Goal: Check status

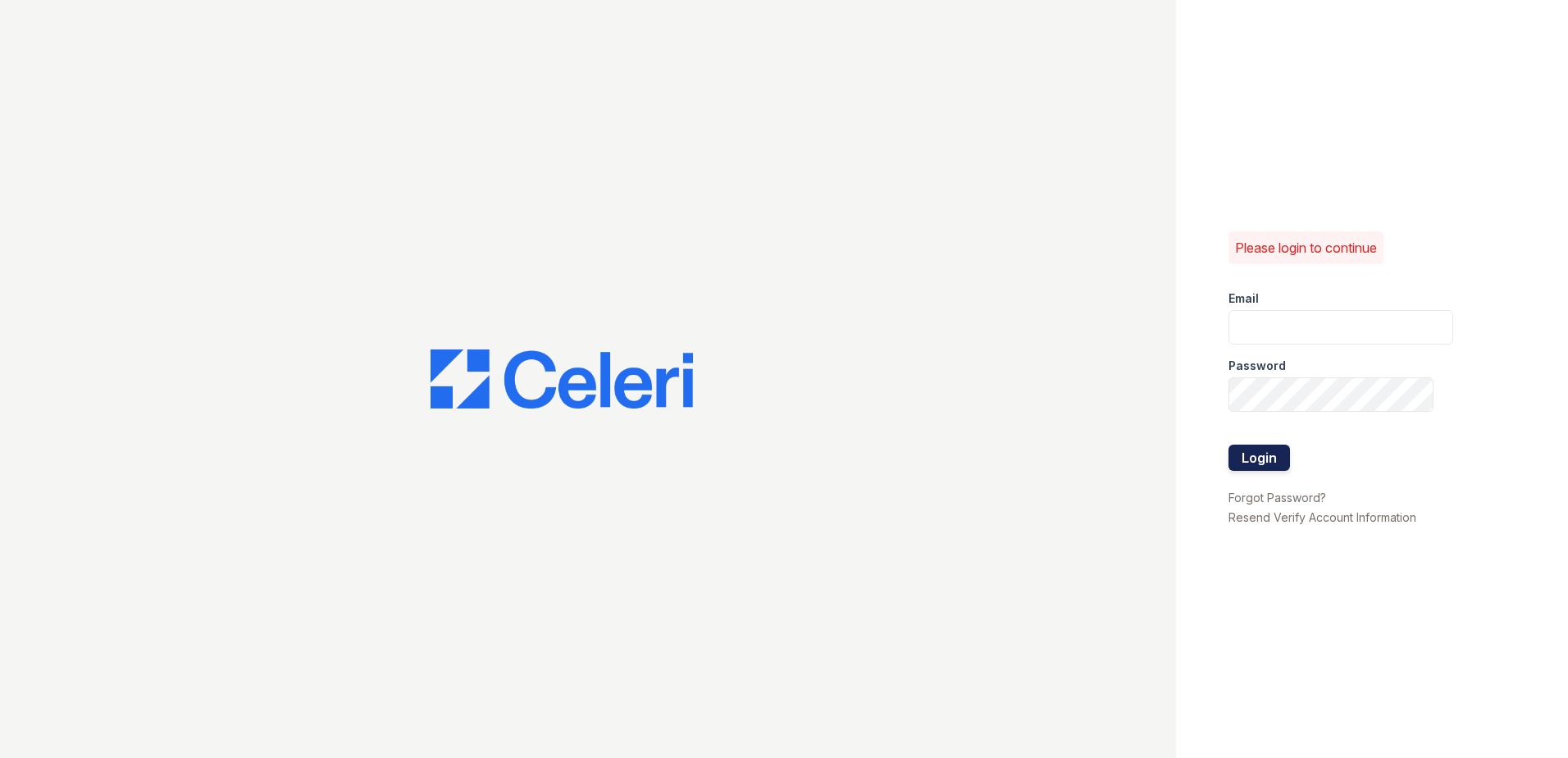
type input "nramirez@trinity-pm.com"
click at [1259, 453] on button "Login" at bounding box center [1259, 457] width 61 height 27
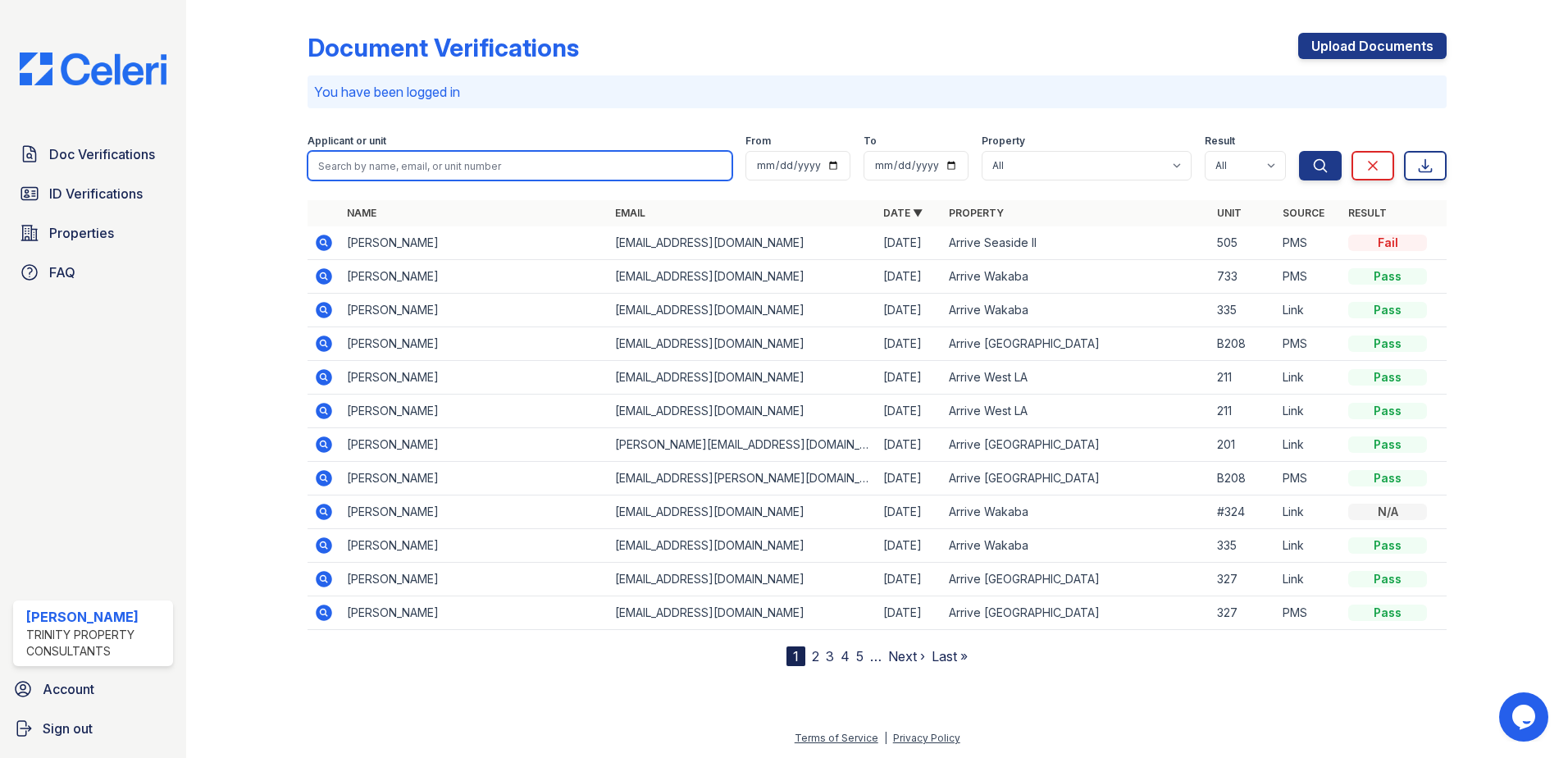
click at [396, 161] on input "search" at bounding box center [519, 166] width 425 height 30
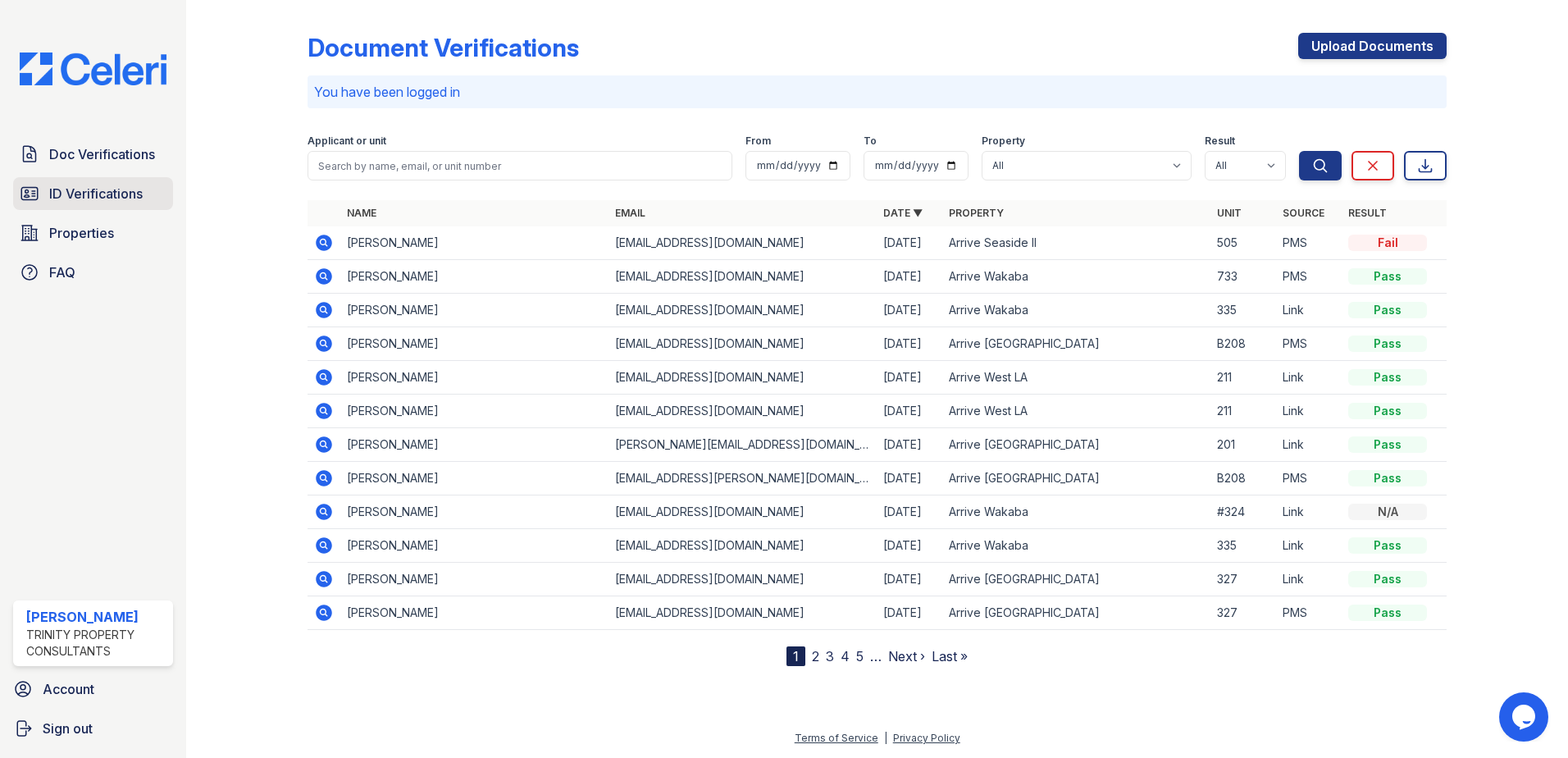
click at [87, 206] on link "ID Verifications" at bounding box center [93, 193] width 160 height 33
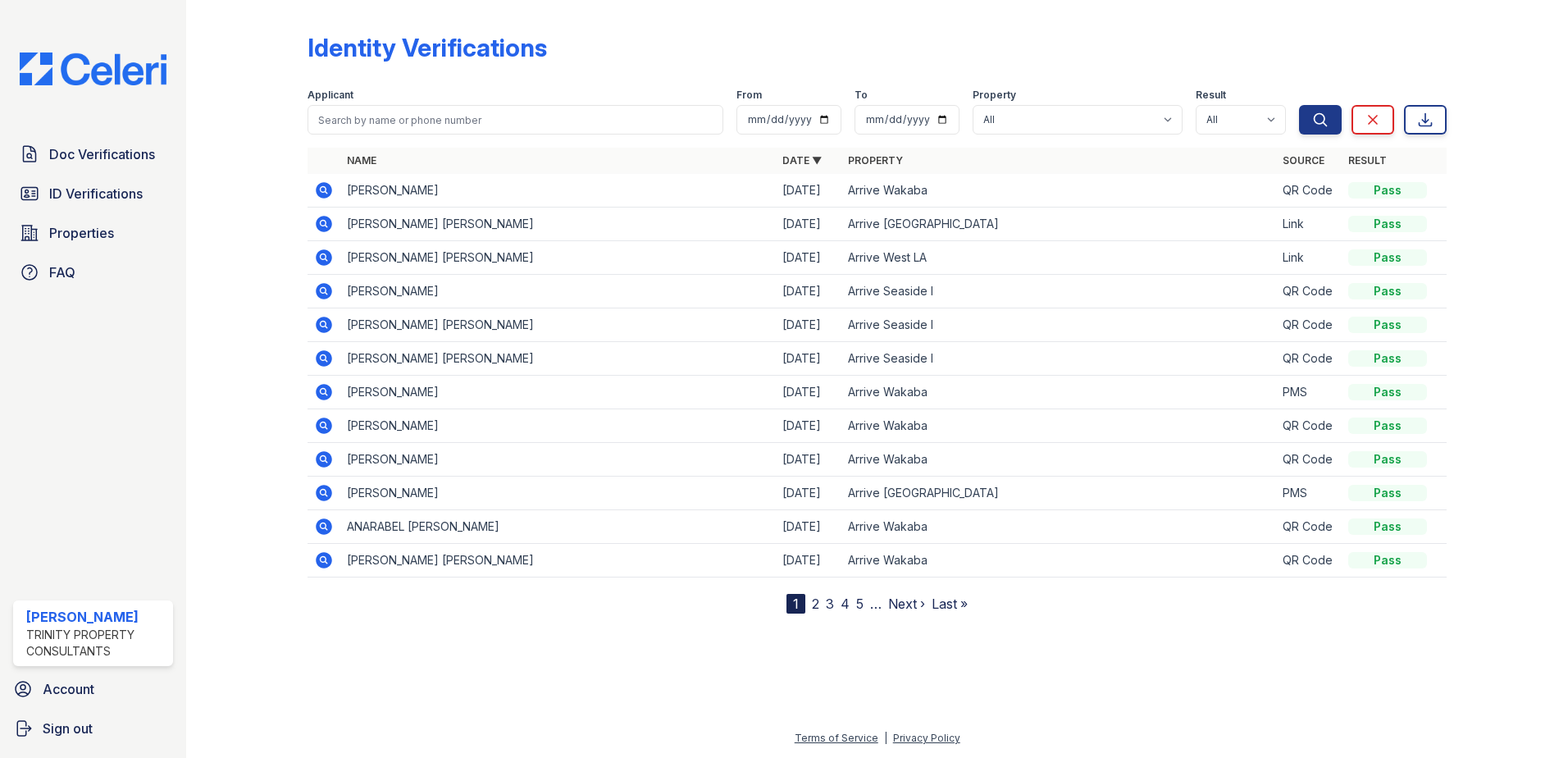
click at [420, 168] on th "Name" at bounding box center [558, 161] width 436 height 27
click at [418, 125] on input "search" at bounding box center [515, 120] width 416 height 30
type input "linshan"
click at [1299, 105] on button "Search" at bounding box center [1320, 120] width 42 height 30
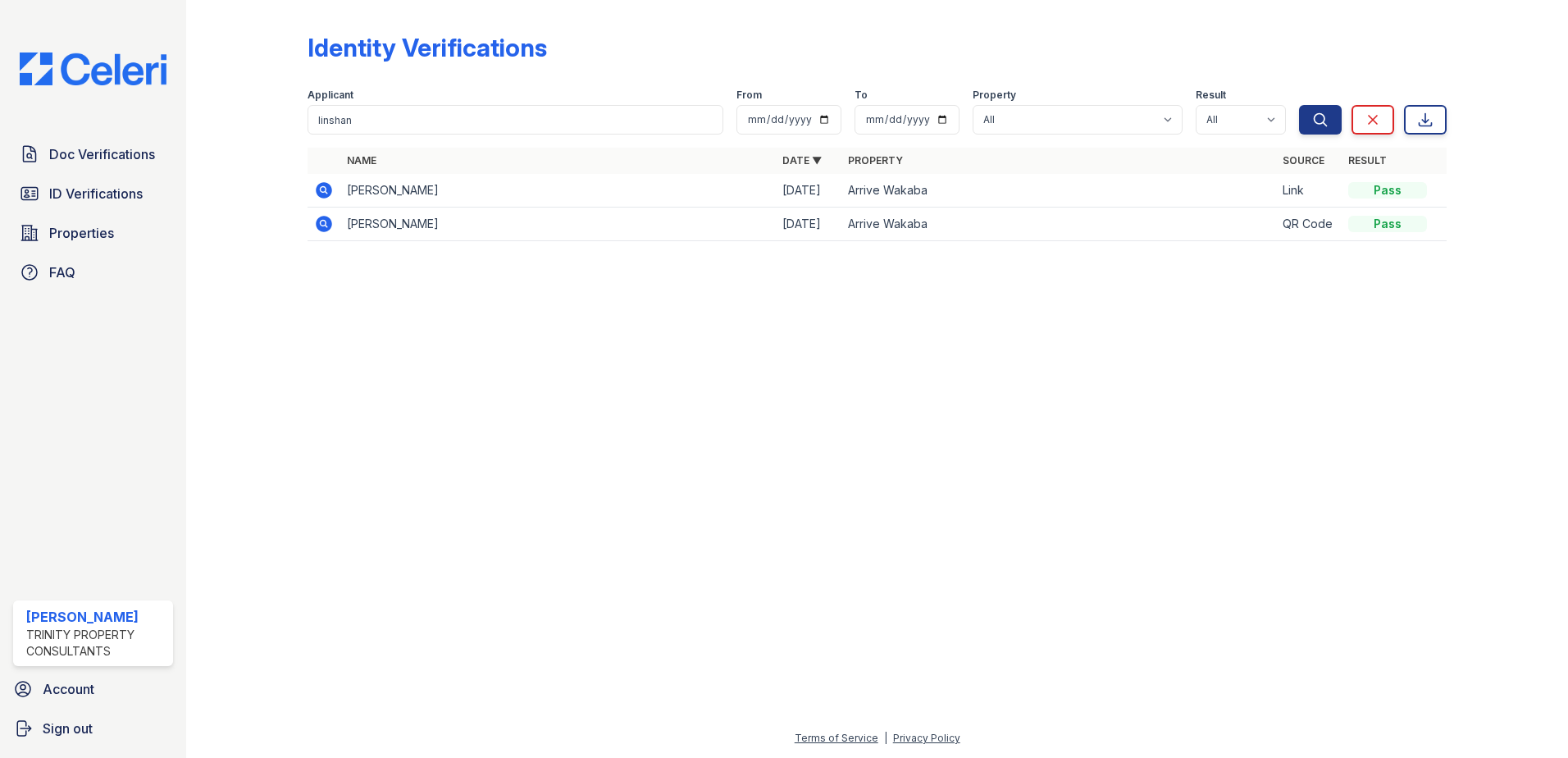
click at [320, 192] on icon at bounding box center [323, 190] width 17 height 17
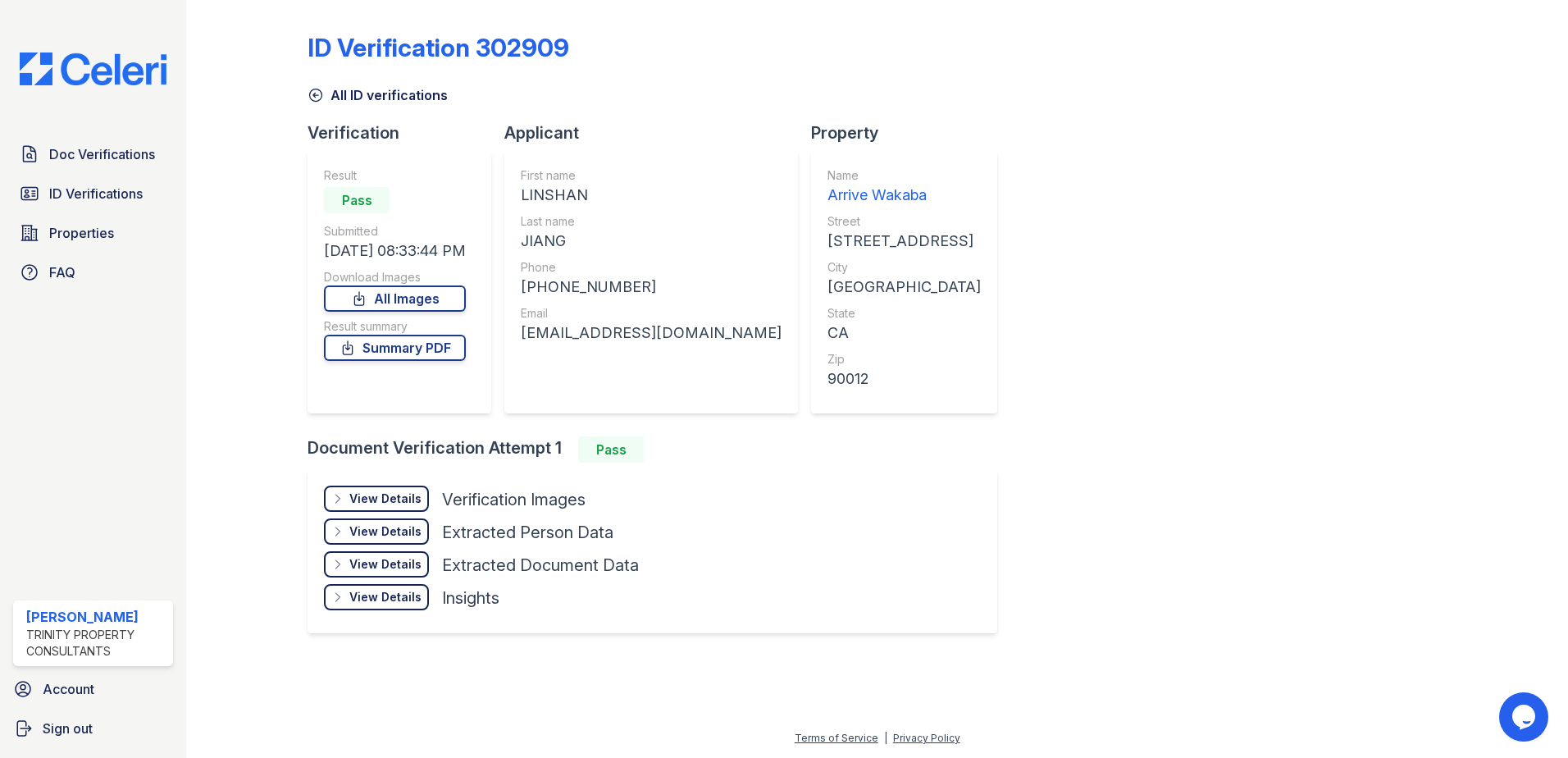
drag, startPoint x: 416, startPoint y: 299, endPoint x: 481, endPoint y: 311, distance: 66.1
click at [416, 299] on link "All Images" at bounding box center [395, 299] width 142 height 27
click at [414, 341] on link "Summary PDF" at bounding box center [395, 347] width 142 height 27
